Goal: Unclear

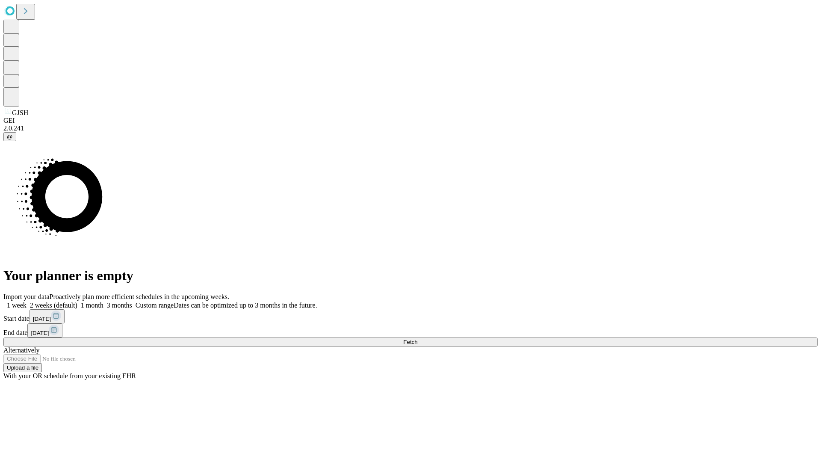
click at [417, 339] on span "Fetch" at bounding box center [410, 342] width 14 height 6
